Goal: Information Seeking & Learning: Learn about a topic

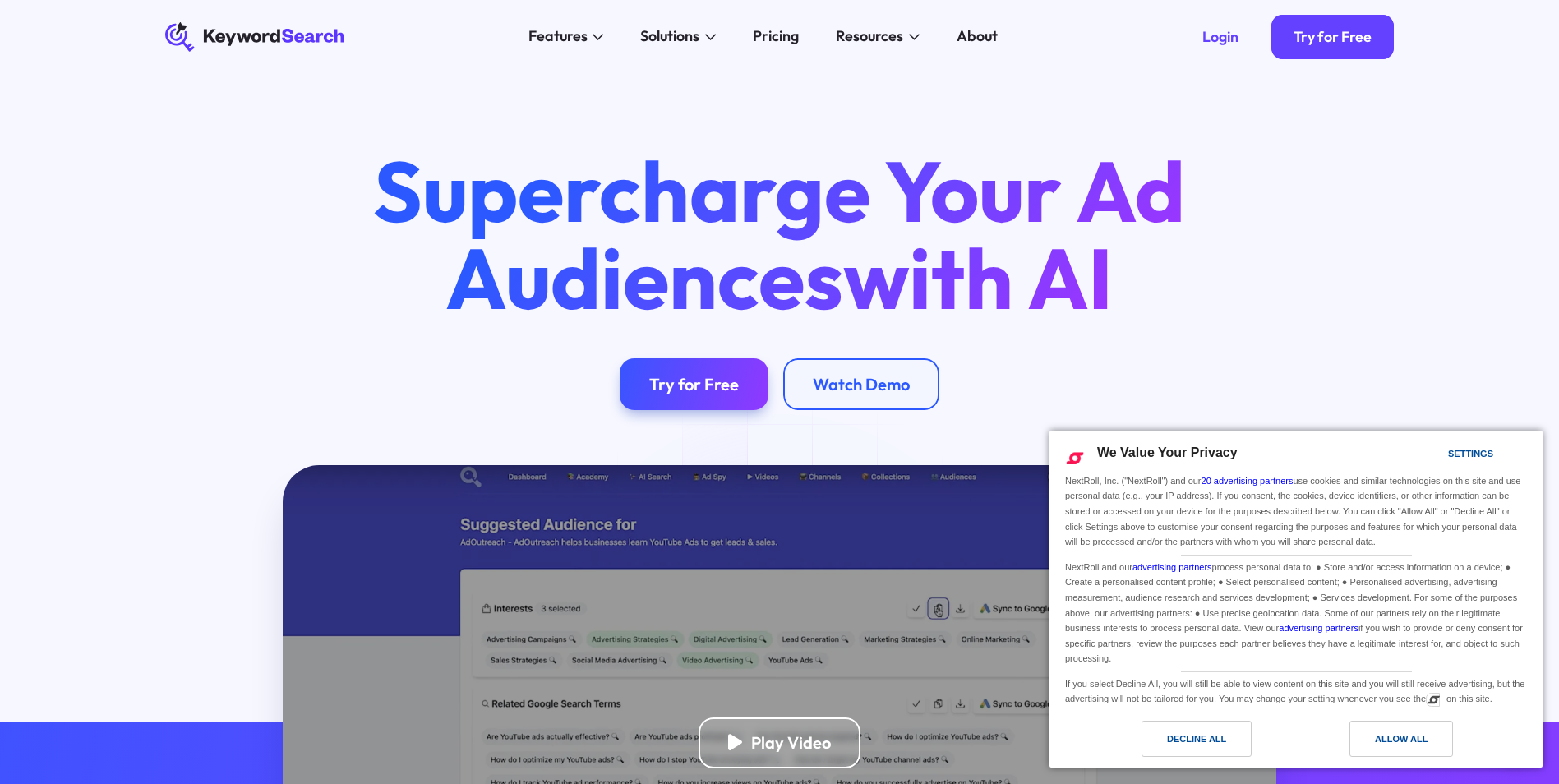
drag, startPoint x: 1392, startPoint y: 734, endPoint x: 1386, endPoint y: 727, distance: 9.2
click at [1393, 734] on div "Allow All" at bounding box center [1402, 738] width 53 height 18
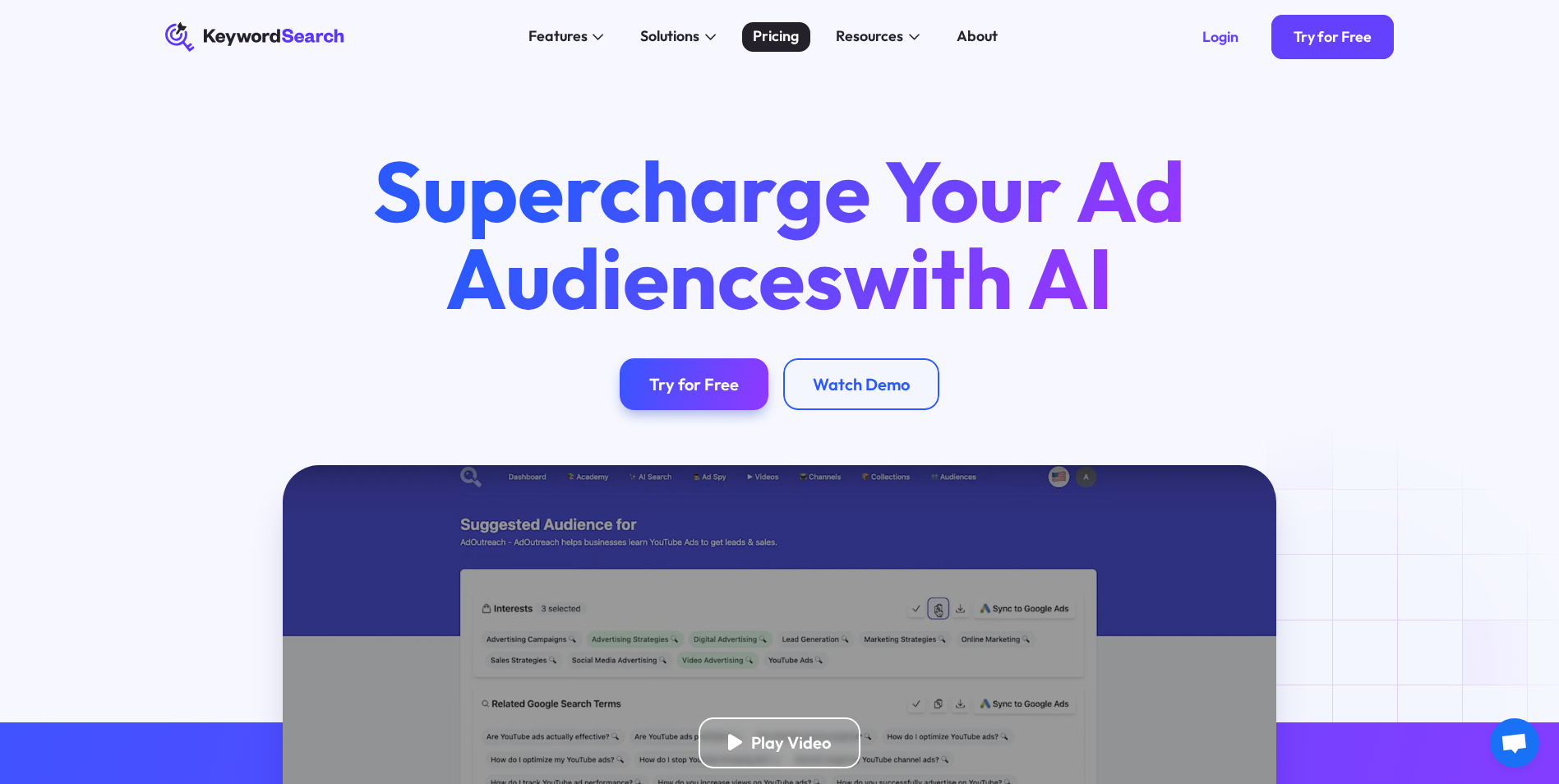
click at [776, 31] on div "Pricing" at bounding box center [776, 36] width 46 height 22
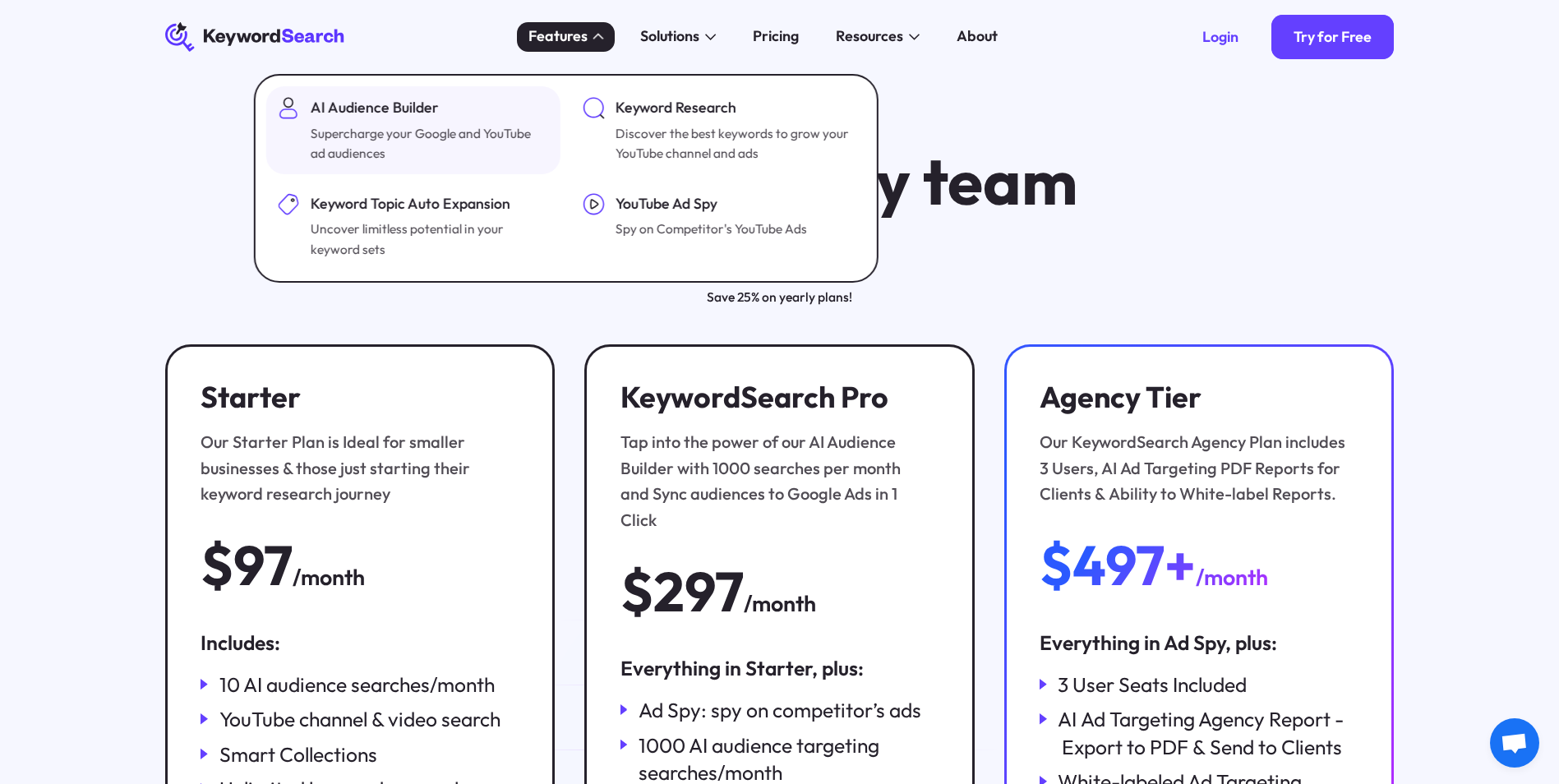
click at [358, 116] on div "AI Audience Builder" at bounding box center [428, 108] width 235 height 22
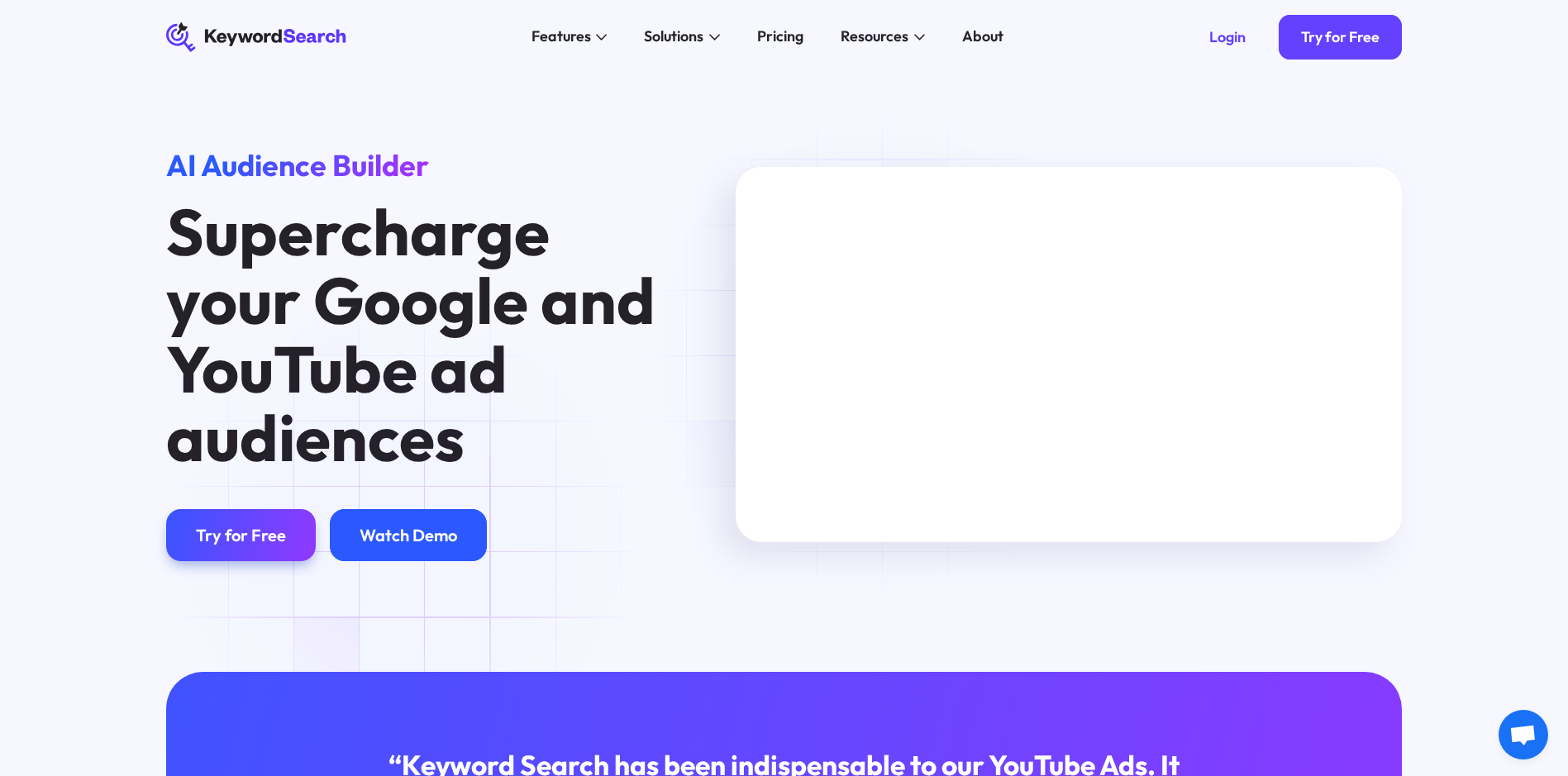
click at [414, 542] on div "Watch Demo" at bounding box center [408, 535] width 97 height 21
